Goal: Task Accomplishment & Management: Use online tool/utility

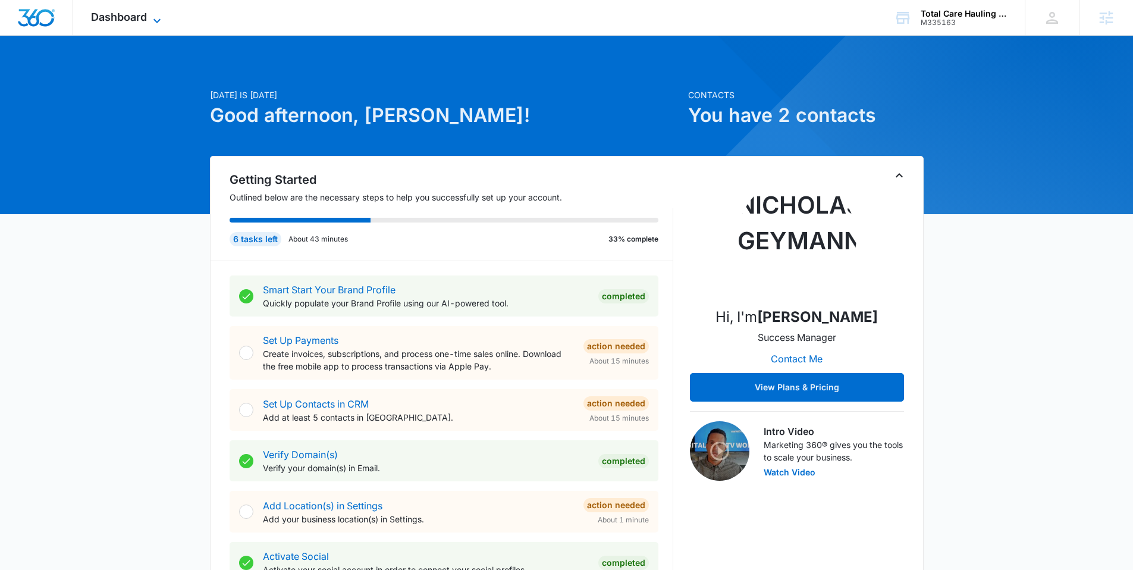
click at [99, 20] on span "Dashboard" at bounding box center [119, 17] width 56 height 12
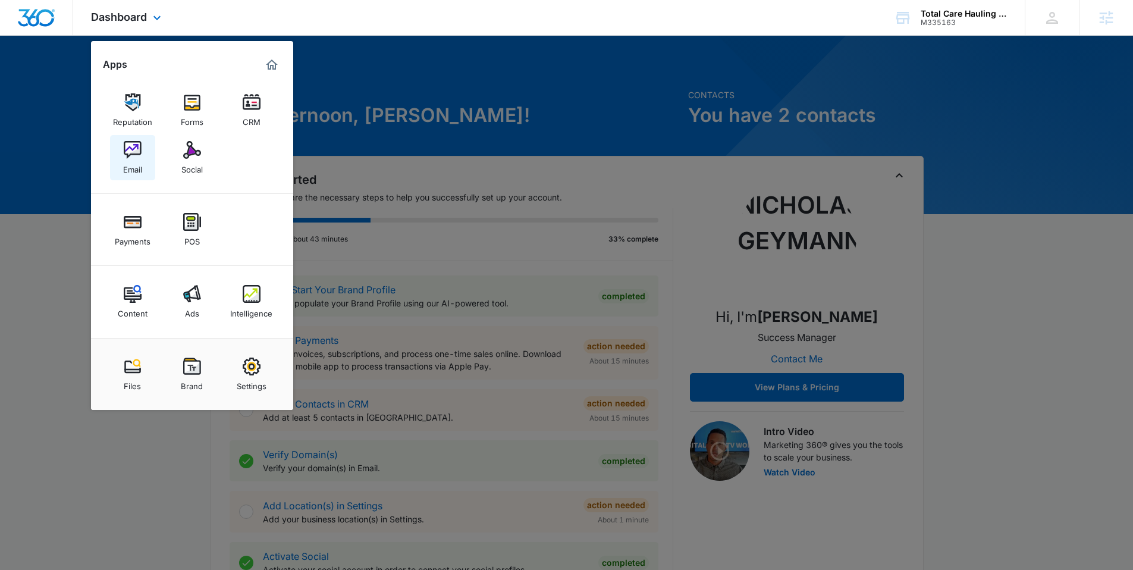
click at [135, 165] on div "Email" at bounding box center [132, 166] width 19 height 15
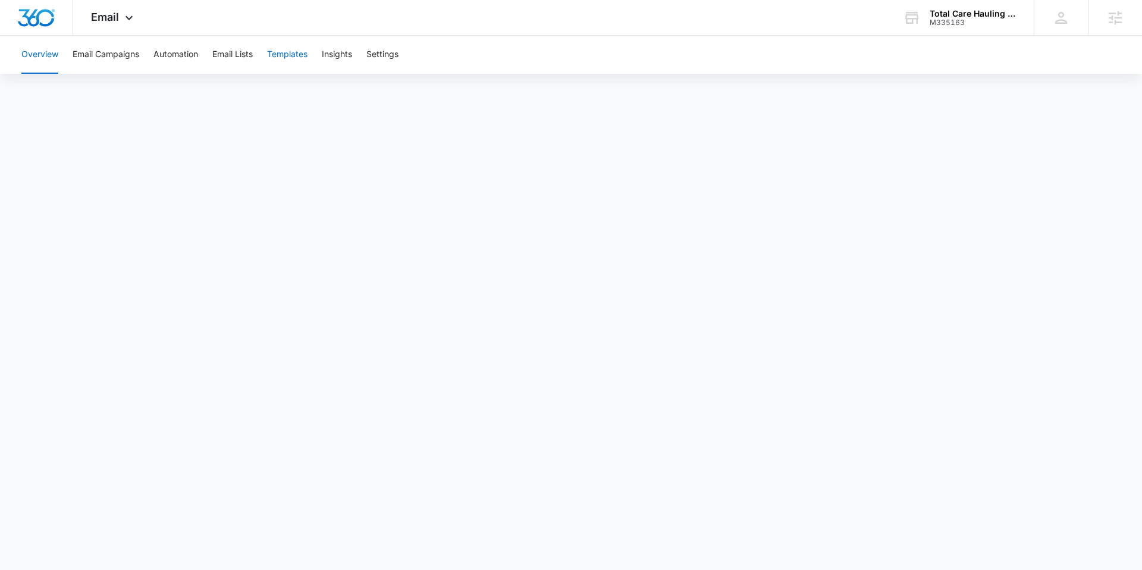
click at [287, 49] on button "Templates" at bounding box center [287, 55] width 40 height 38
click at [103, 51] on button "Email Campaigns" at bounding box center [106, 55] width 67 height 38
click at [98, 9] on div "Email Apps Reputation Forms CRM Email Social Payments POS Content Ads Intellige…" at bounding box center [113, 17] width 81 height 35
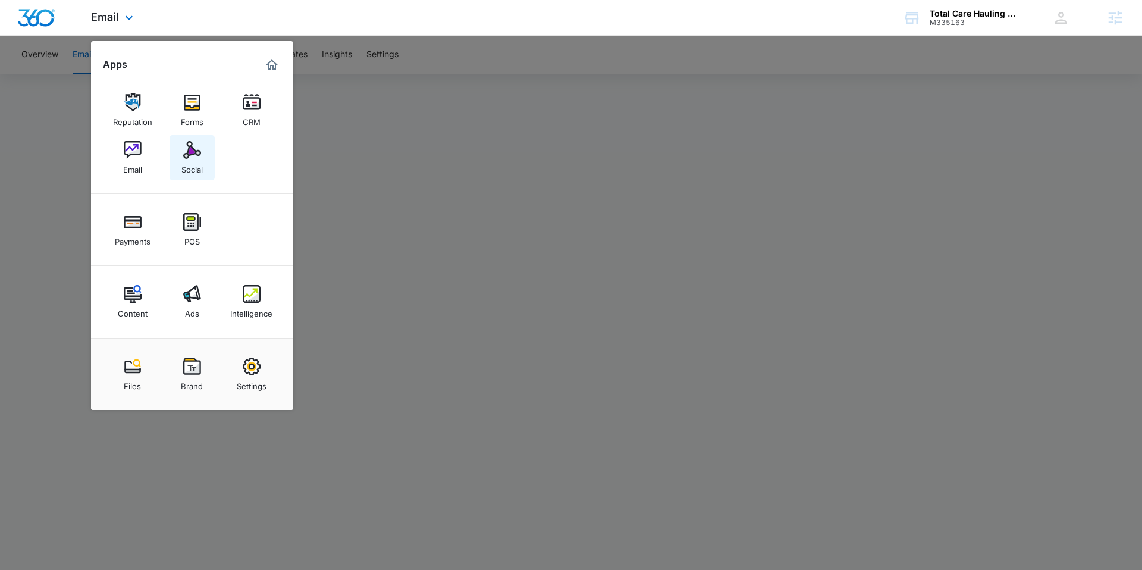
click at [181, 158] on link "Social" at bounding box center [192, 157] width 45 height 45
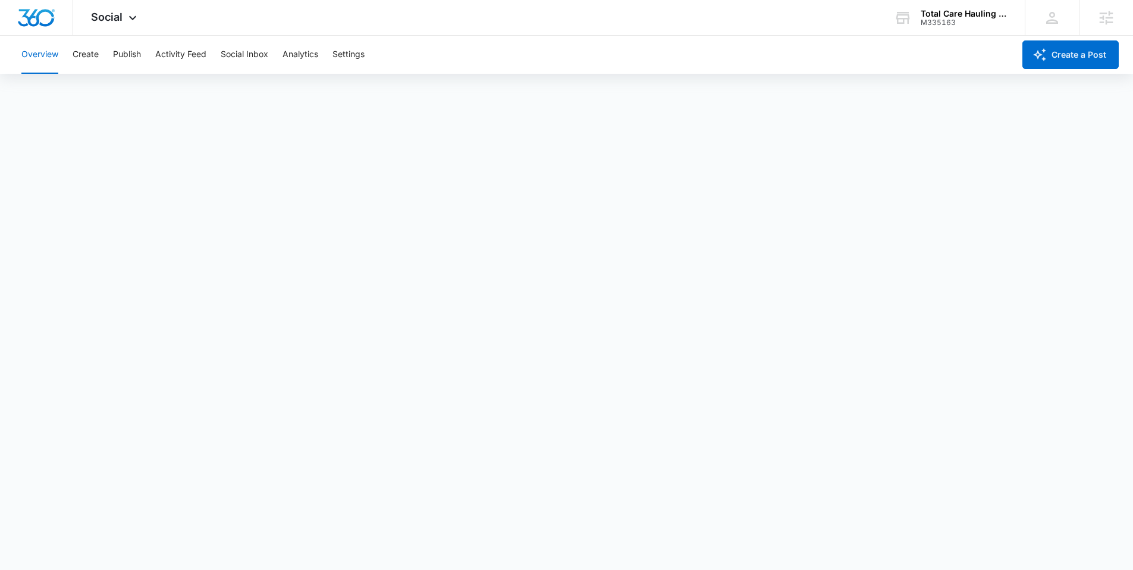
scroll to position [3, 0]
click at [84, 59] on button "Create" at bounding box center [86, 55] width 26 height 38
click at [140, 55] on button "Publish" at bounding box center [127, 55] width 28 height 38
click at [101, 86] on button "Schedules" at bounding box center [91, 90] width 40 height 33
